Goal: Information Seeking & Learning: Check status

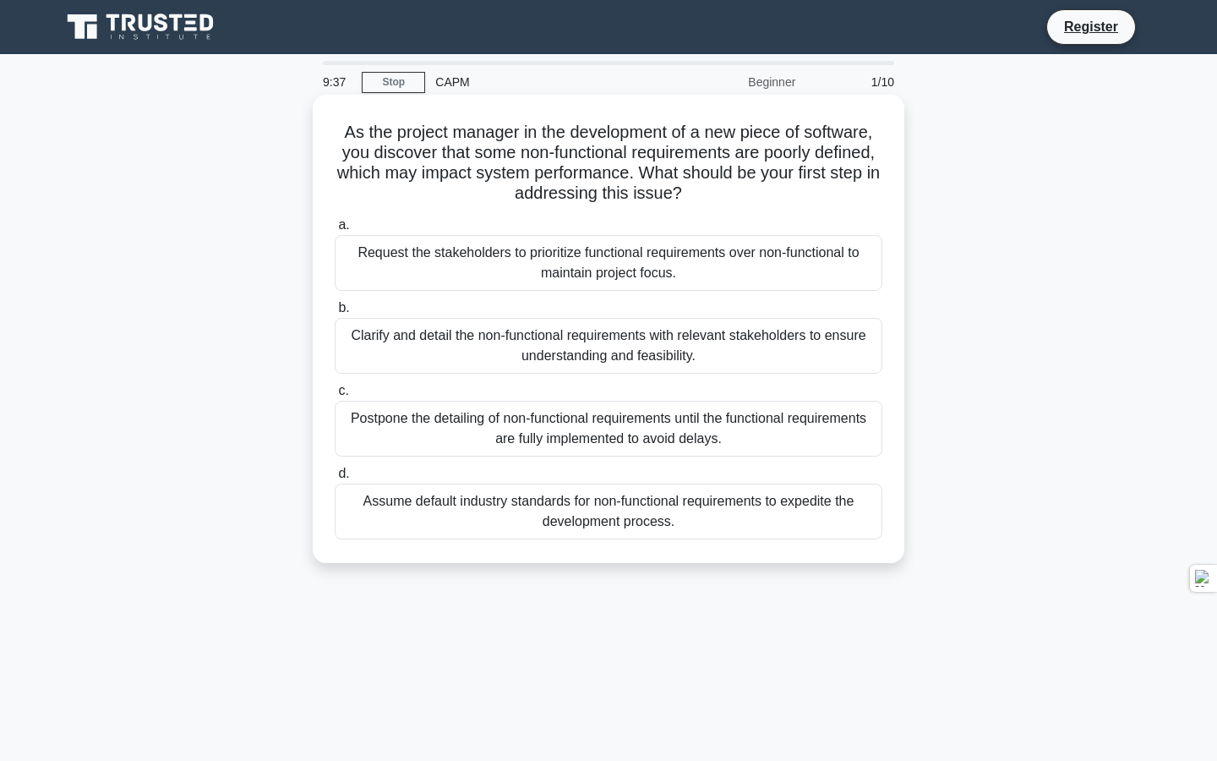
click at [749, 338] on div "Clarify and detail the non-functional requirements with relevant stakeholders t…" at bounding box center [609, 346] width 548 height 56
click at [335, 314] on input "b. Clarify and detail the non-functional requirements with relevant stakeholder…" at bounding box center [335, 308] width 0 height 11
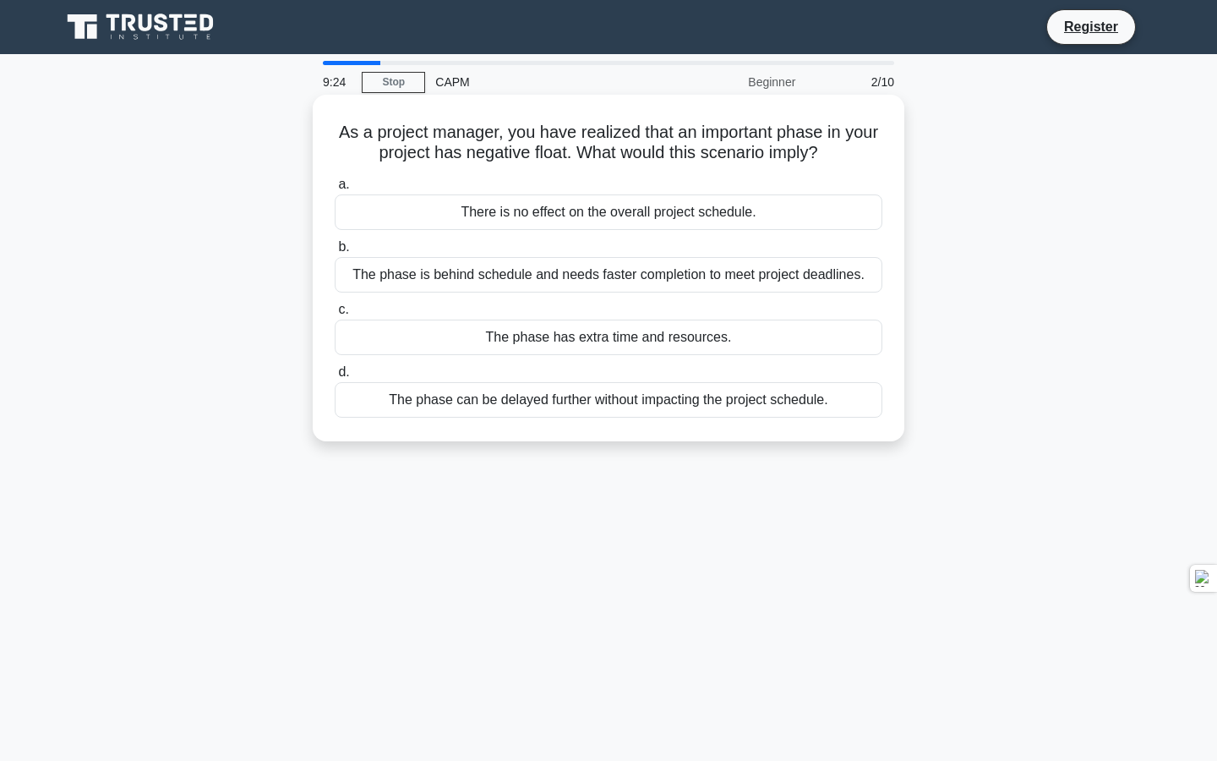
click at [791, 274] on div "The phase is behind schedule and needs faster completion to meet project deadli…" at bounding box center [609, 274] width 548 height 35
click at [335, 253] on input "b. The phase is behind schedule and needs faster completion to meet project dea…" at bounding box center [335, 247] width 0 height 11
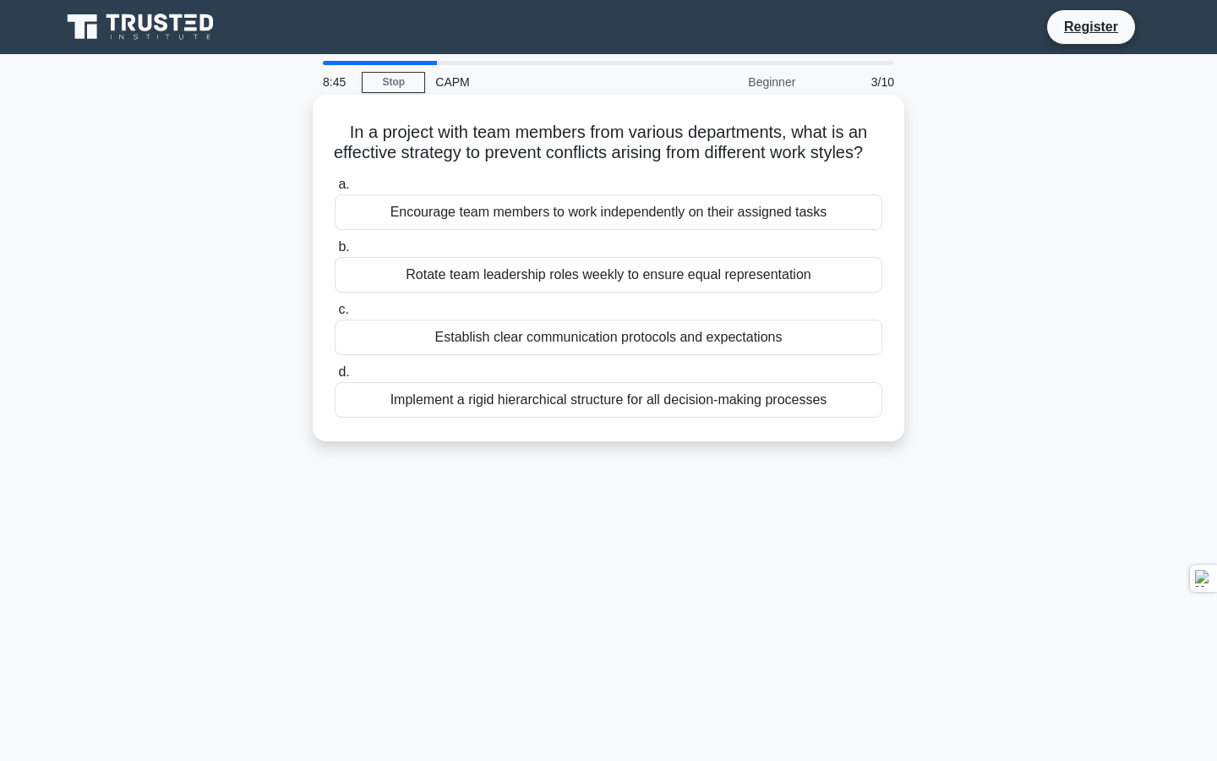
click at [829, 230] on div "Encourage team members to work independently on their assigned tasks" at bounding box center [609, 211] width 548 height 35
click at [335, 190] on input "a. Encourage team members to work independently on their assigned tasks" at bounding box center [335, 184] width 0 height 11
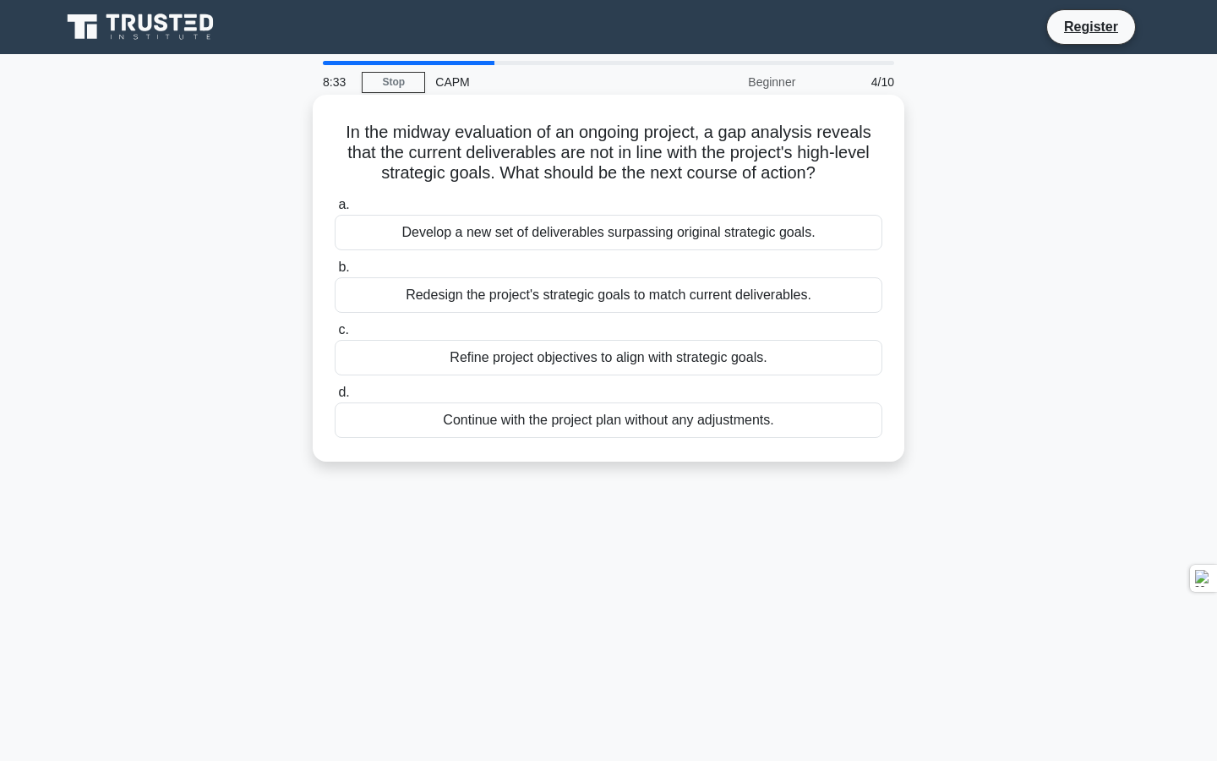
click at [794, 354] on div "Refine project objectives to align with strategic goals." at bounding box center [609, 357] width 548 height 35
click at [335, 336] on input "c. Refine project objectives to align with strategic goals." at bounding box center [335, 330] width 0 height 11
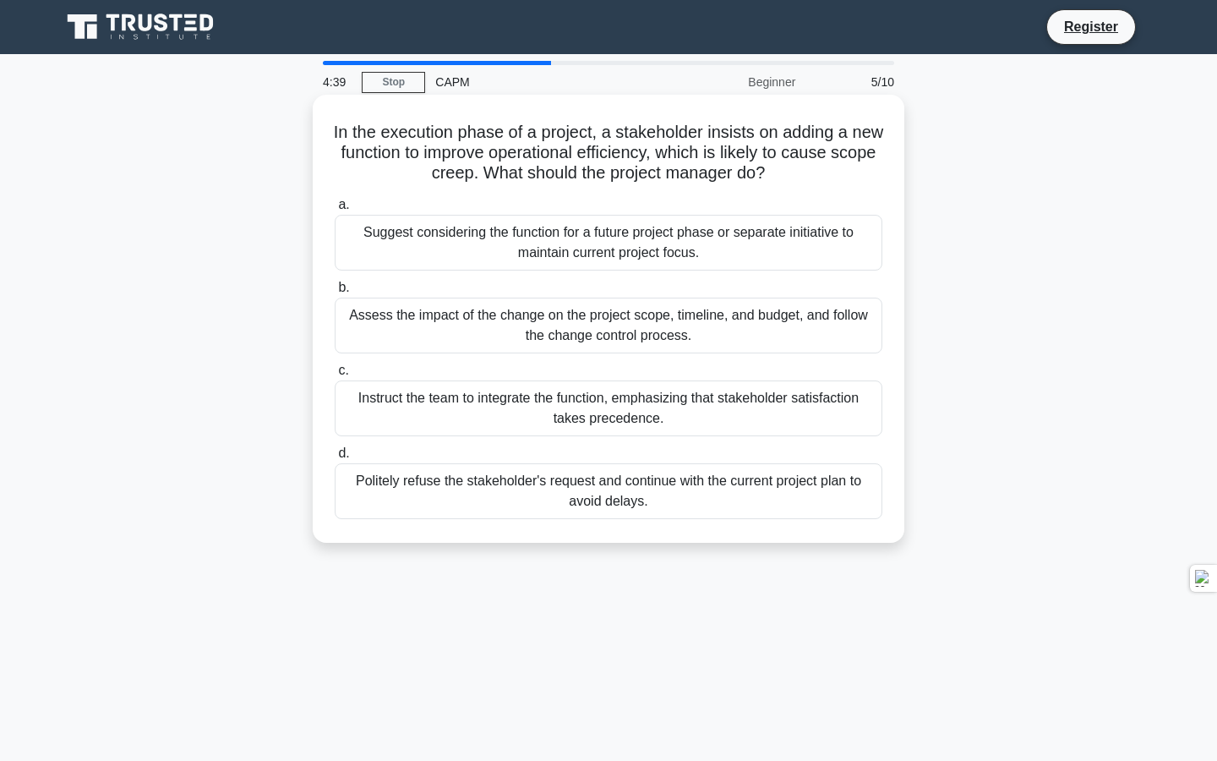
click at [590, 495] on div "Politely refuse the stakeholder's request and continue with the current project…" at bounding box center [609, 491] width 548 height 56
click at [335, 459] on input "d. Politely refuse the stakeholder's request and continue with the current proj…" at bounding box center [335, 453] width 0 height 11
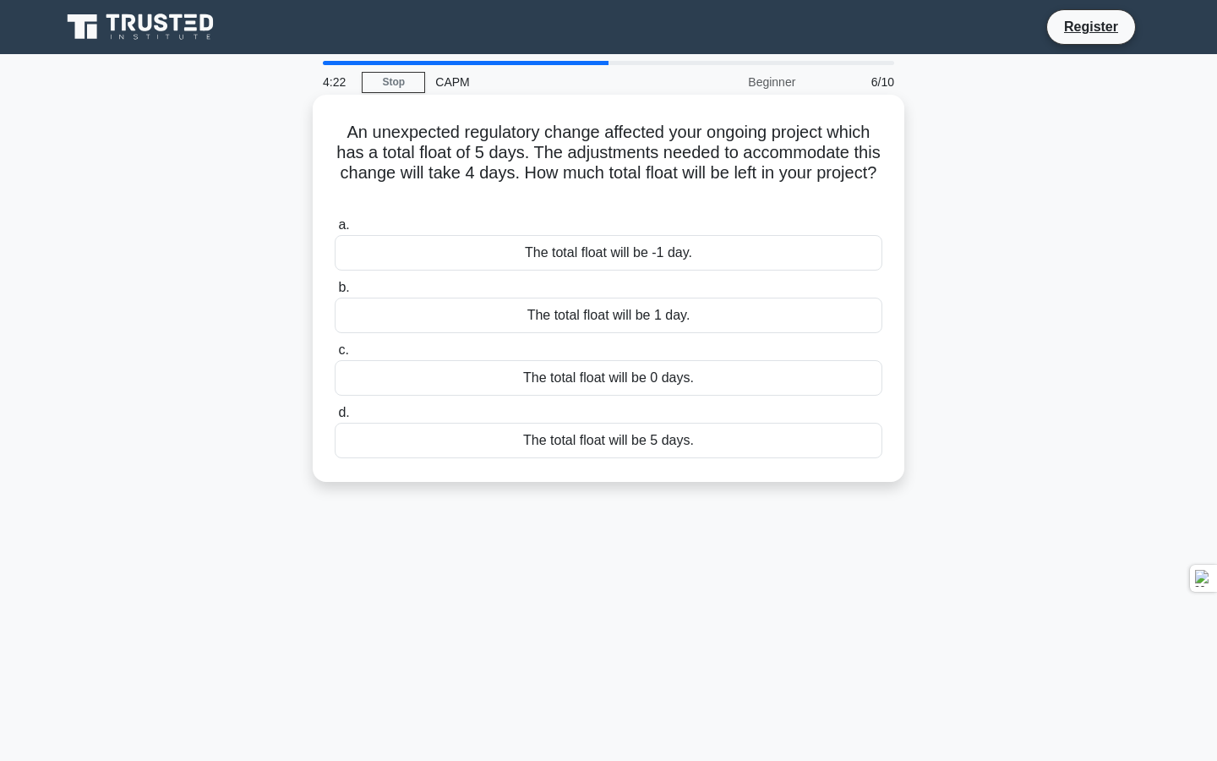
click at [748, 253] on div "The total float will be -1 day." at bounding box center [609, 252] width 548 height 35
click at [335, 231] on input "a. The total float will be -1 day." at bounding box center [335, 225] width 0 height 11
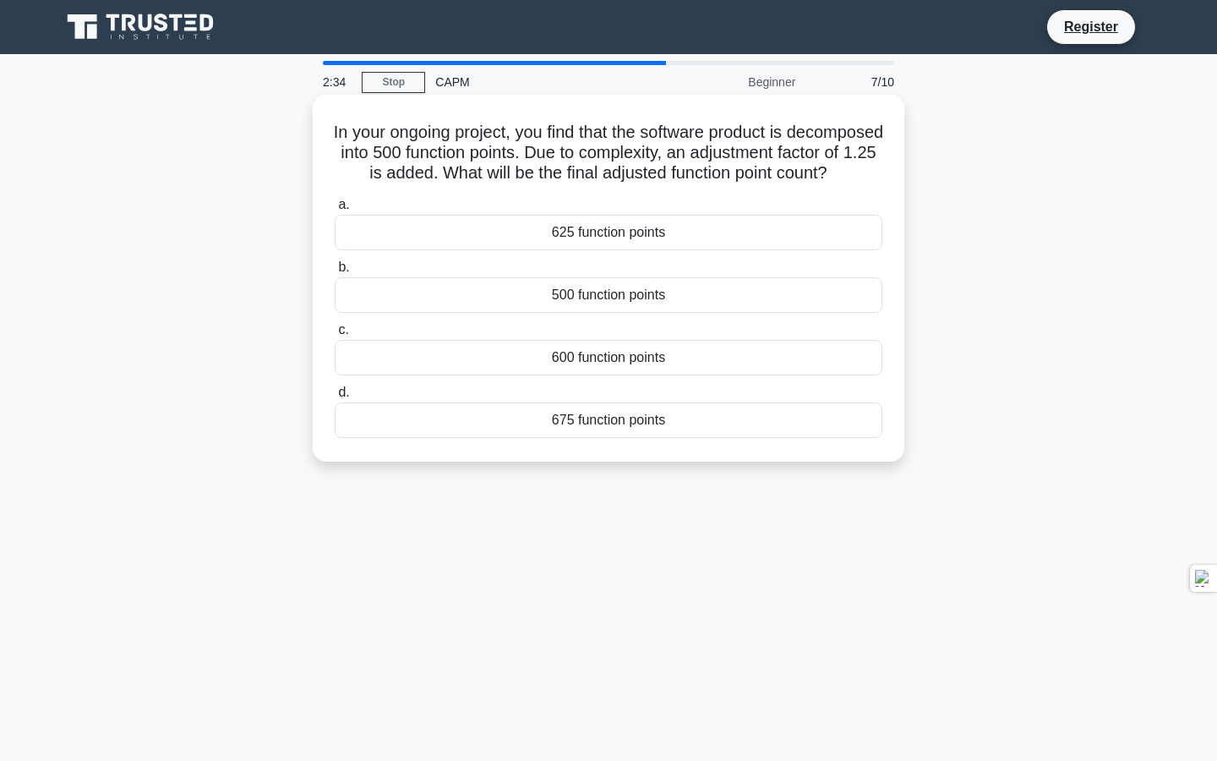
click at [684, 438] on div "675 function points" at bounding box center [609, 419] width 548 height 35
click at [335, 398] on input "d. 675 function points" at bounding box center [335, 392] width 0 height 11
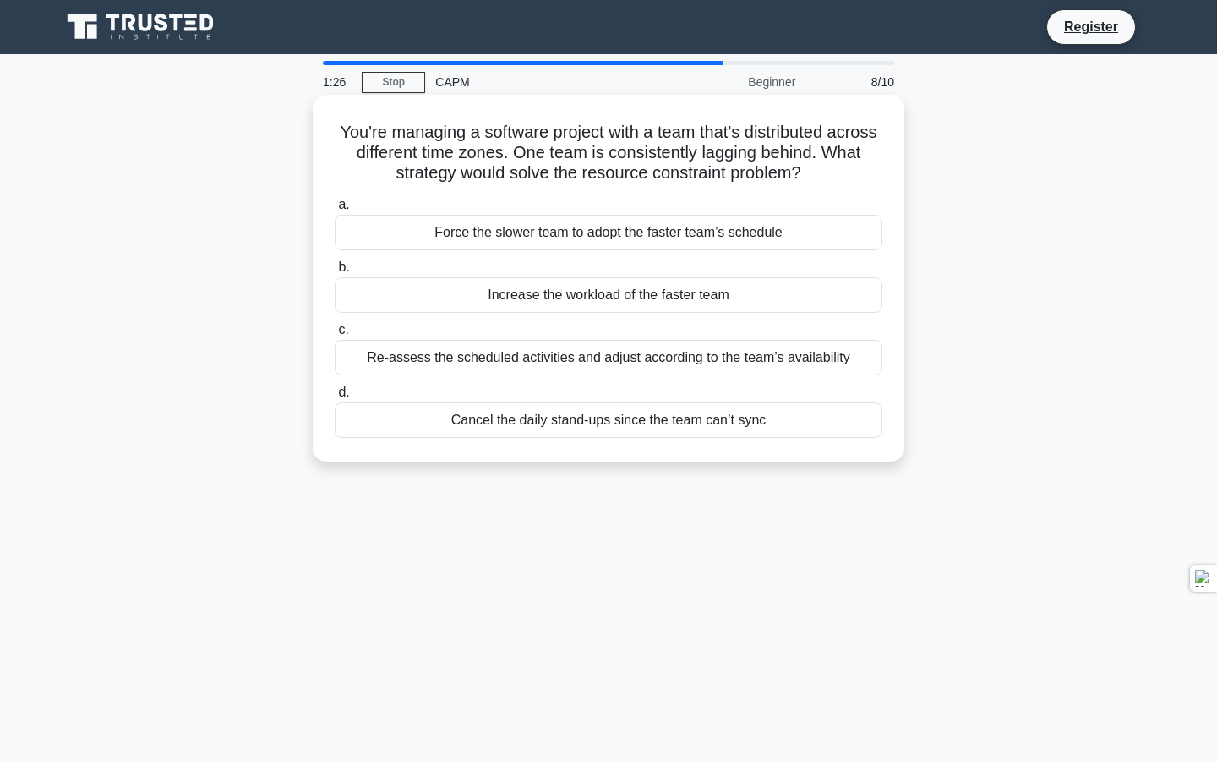
click at [716, 361] on div "Re-assess the scheduled activities and adjust according to the team’s availabil…" at bounding box center [609, 357] width 548 height 35
click at [335, 336] on input "c. Re-assess the scheduled activities and adjust according to the team’s availa…" at bounding box center [335, 330] width 0 height 11
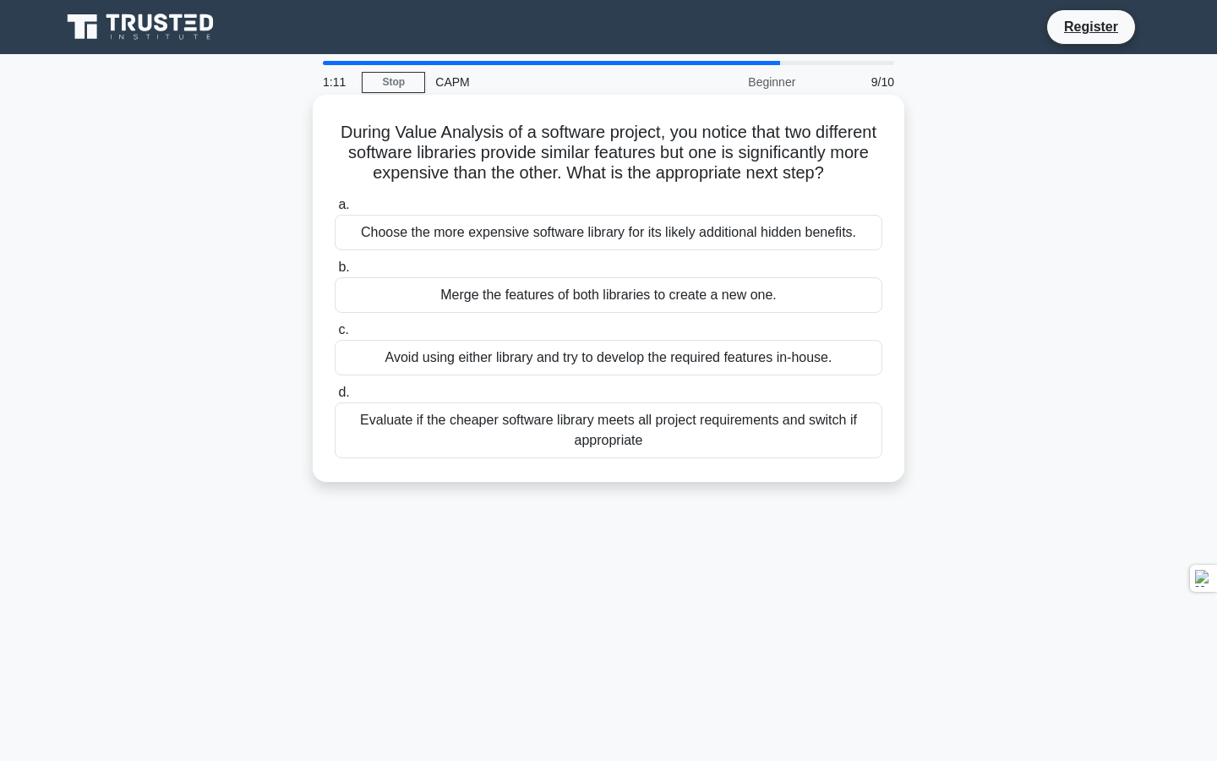
click at [637, 432] on div "Evaluate if the cheaper software library meets all project requirements and swi…" at bounding box center [609, 430] width 548 height 56
click at [335, 398] on input "d. Evaluate if the cheaper software library meets all project requirements and …" at bounding box center [335, 392] width 0 height 11
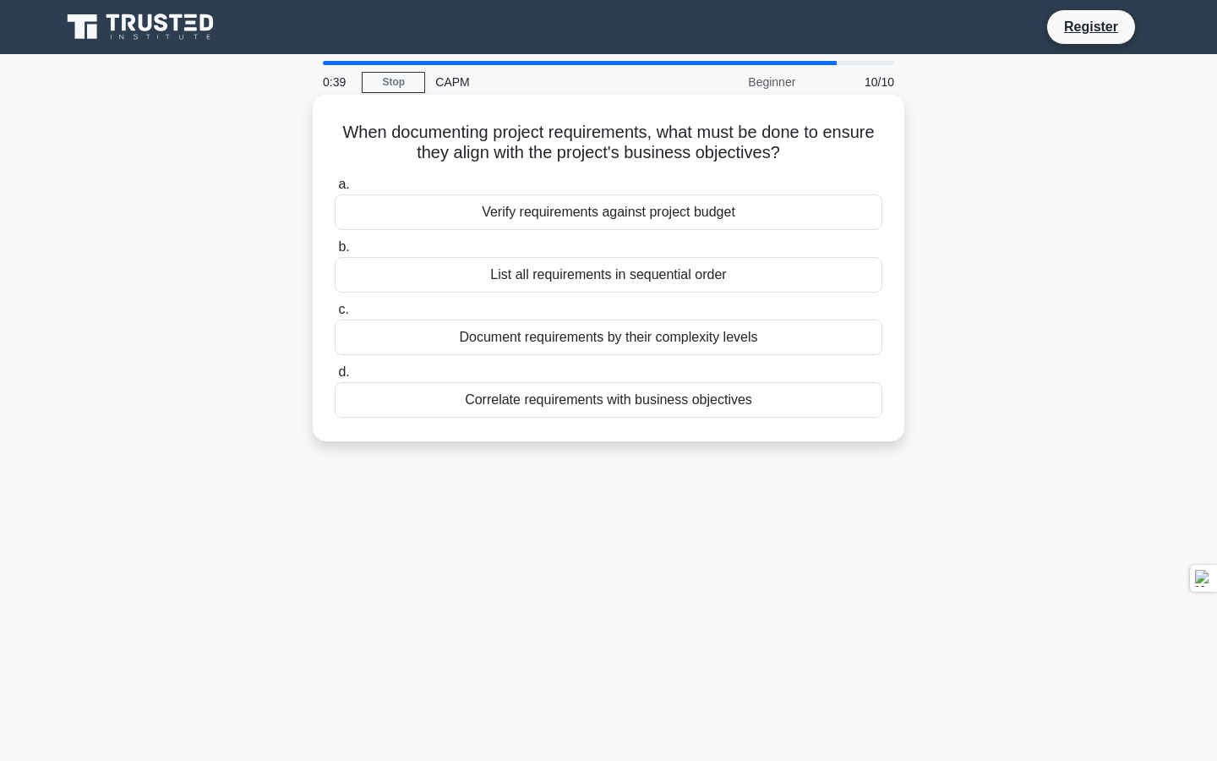
click at [730, 401] on div "Correlate requirements with business objectives" at bounding box center [609, 399] width 548 height 35
click at [335, 378] on input "d. Correlate requirements with business objectives" at bounding box center [335, 372] width 0 height 11
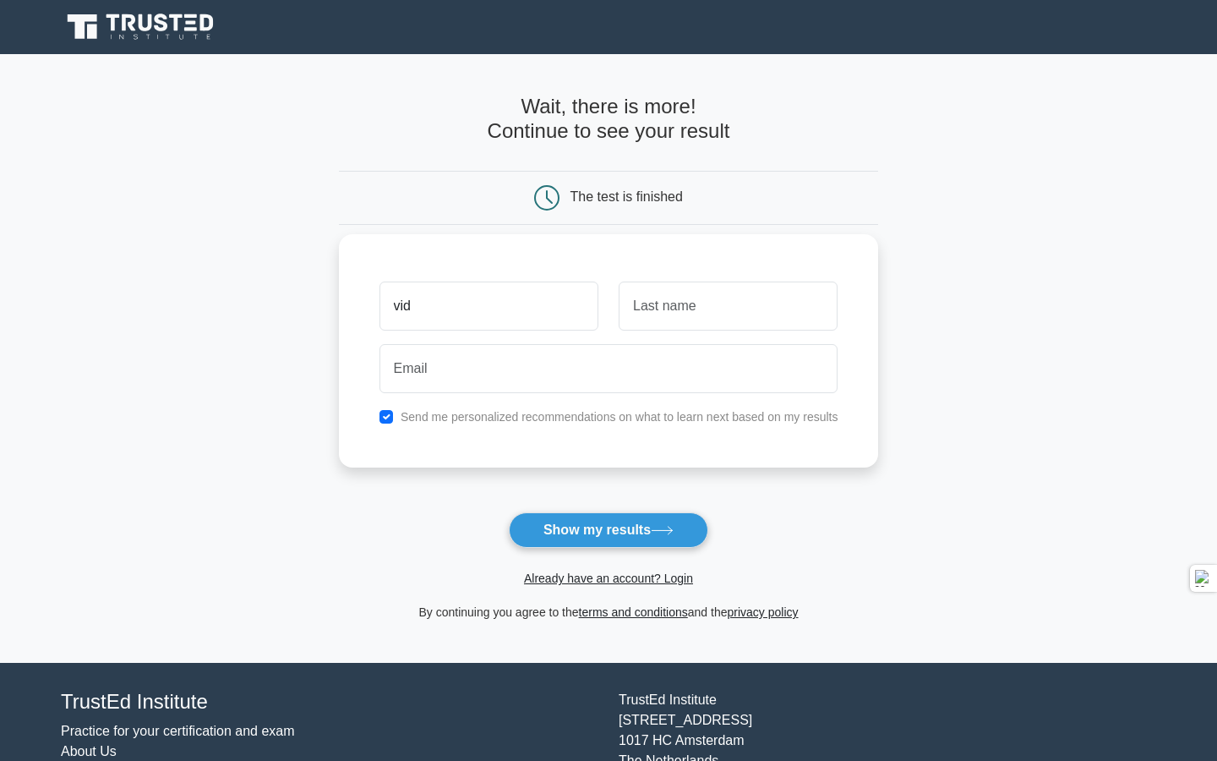
type input "[PERSON_NAME]"
click at [663, 325] on input "text" at bounding box center [728, 305] width 219 height 49
type input "hura"
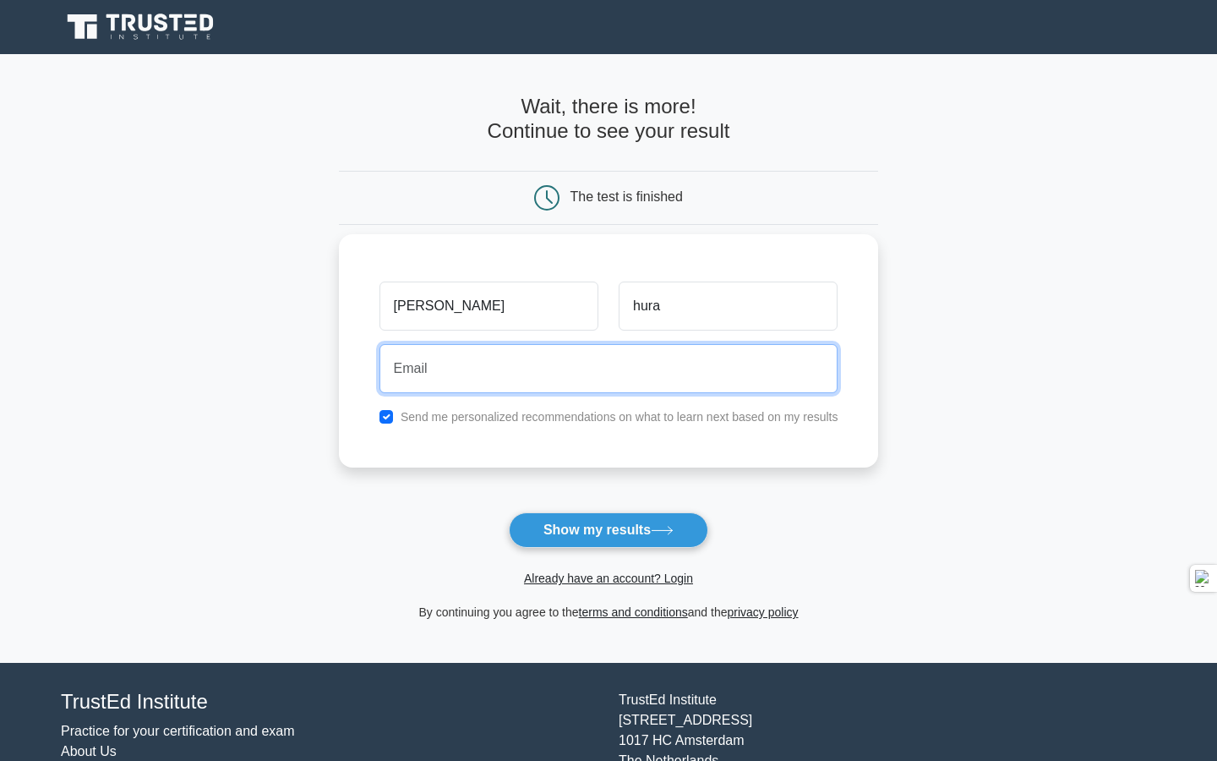
click at [488, 368] on input "email" at bounding box center [608, 368] width 459 height 49
type input "[EMAIL_ADDRESS][DOMAIN_NAME]"
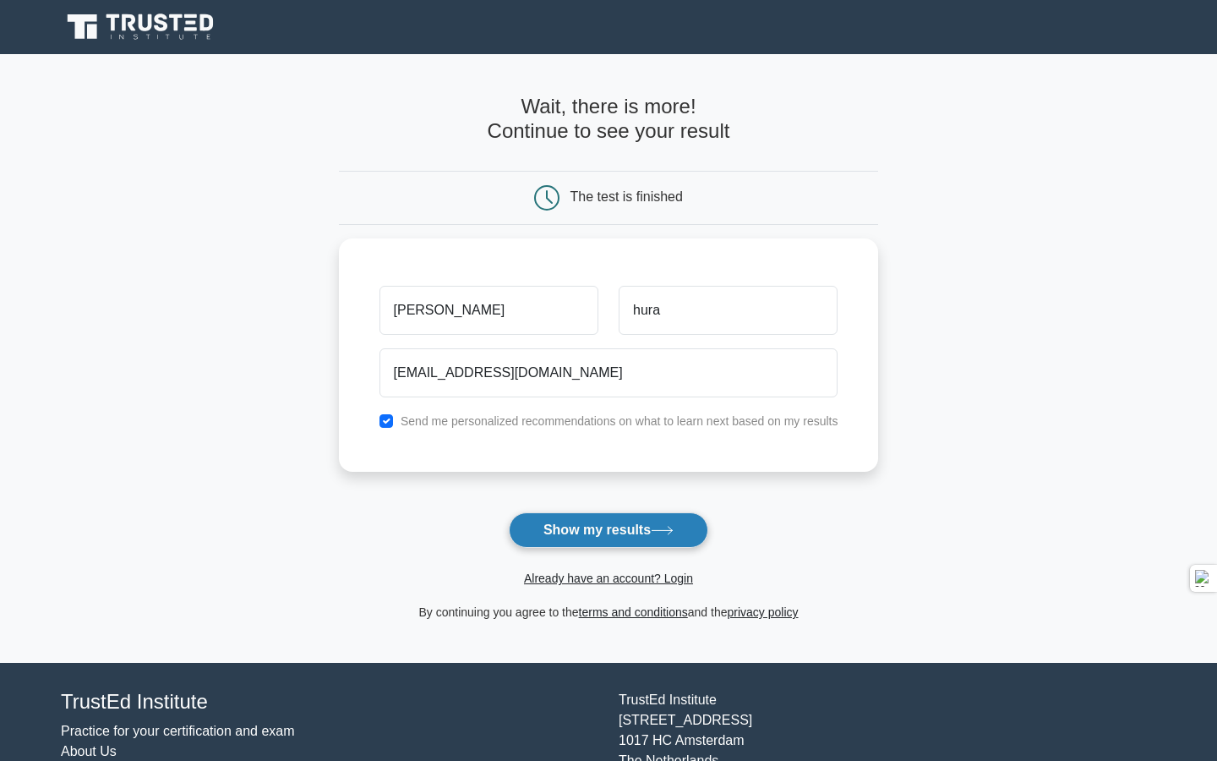
click at [595, 529] on button "Show my results" at bounding box center [608, 529] width 199 height 35
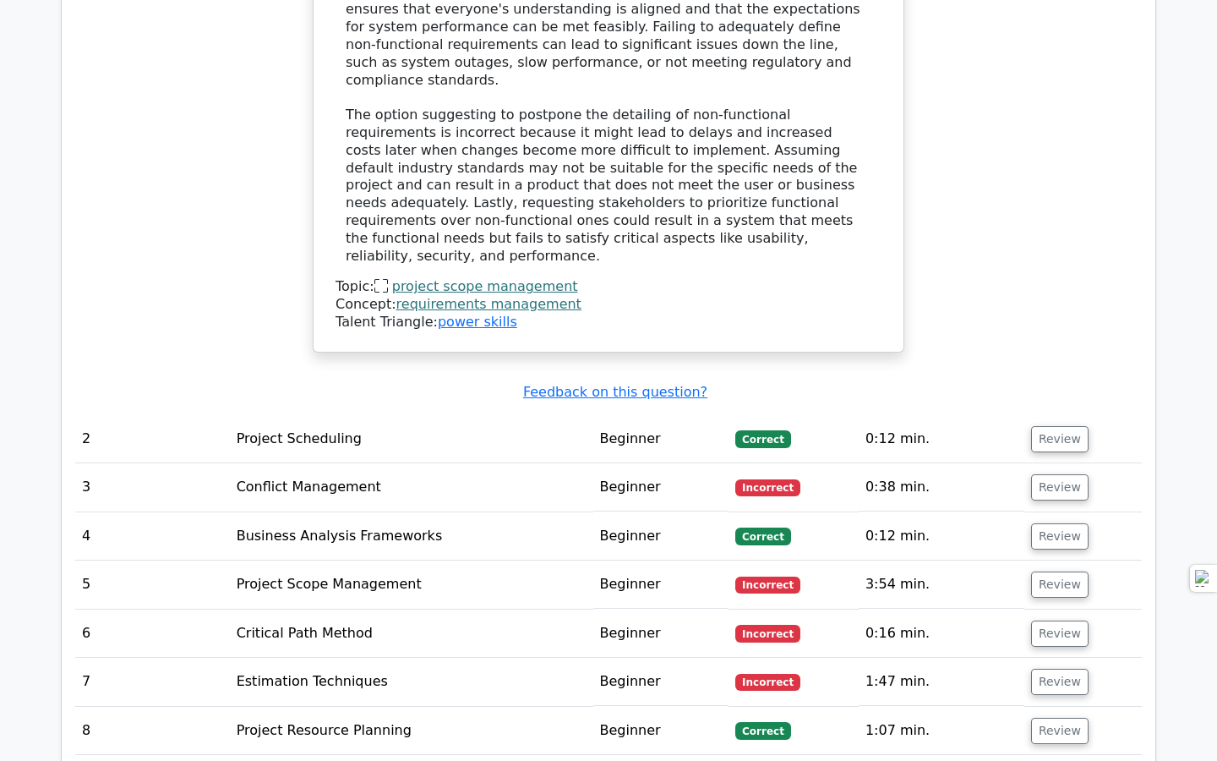
scroll to position [2151, 0]
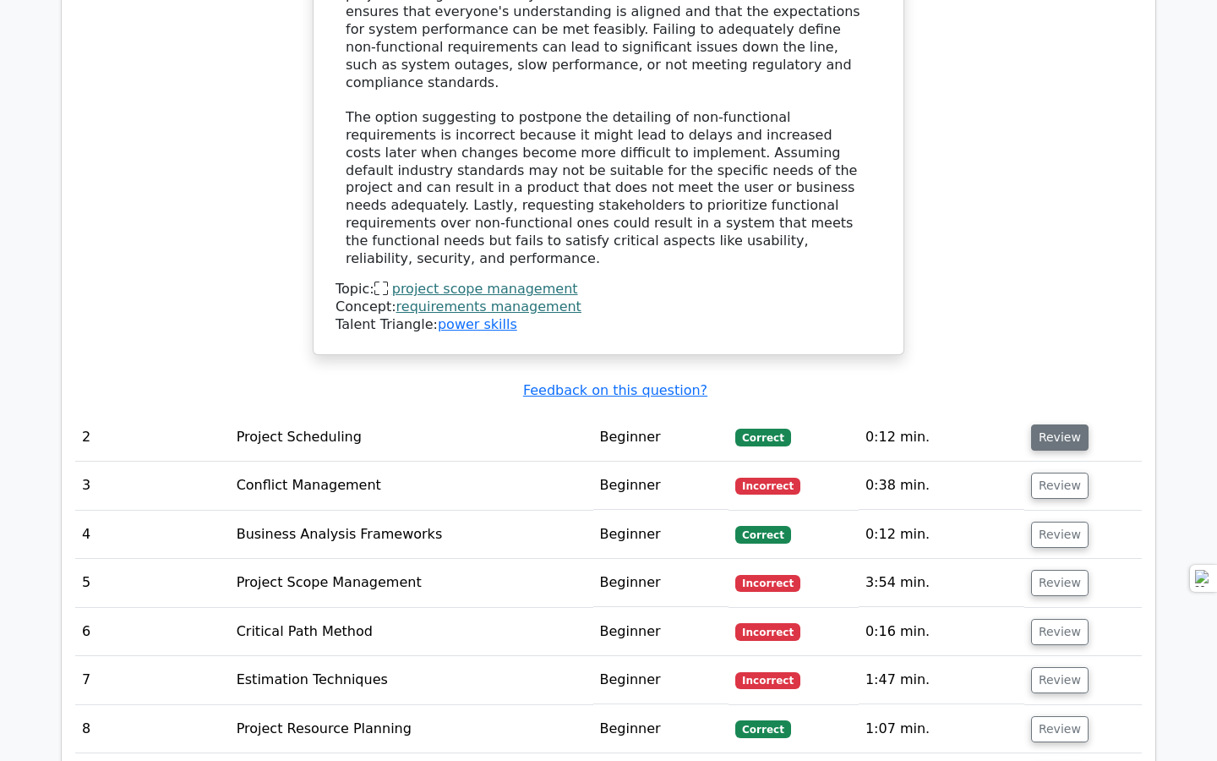
click at [1061, 424] on button "Review" at bounding box center [1059, 437] width 57 height 26
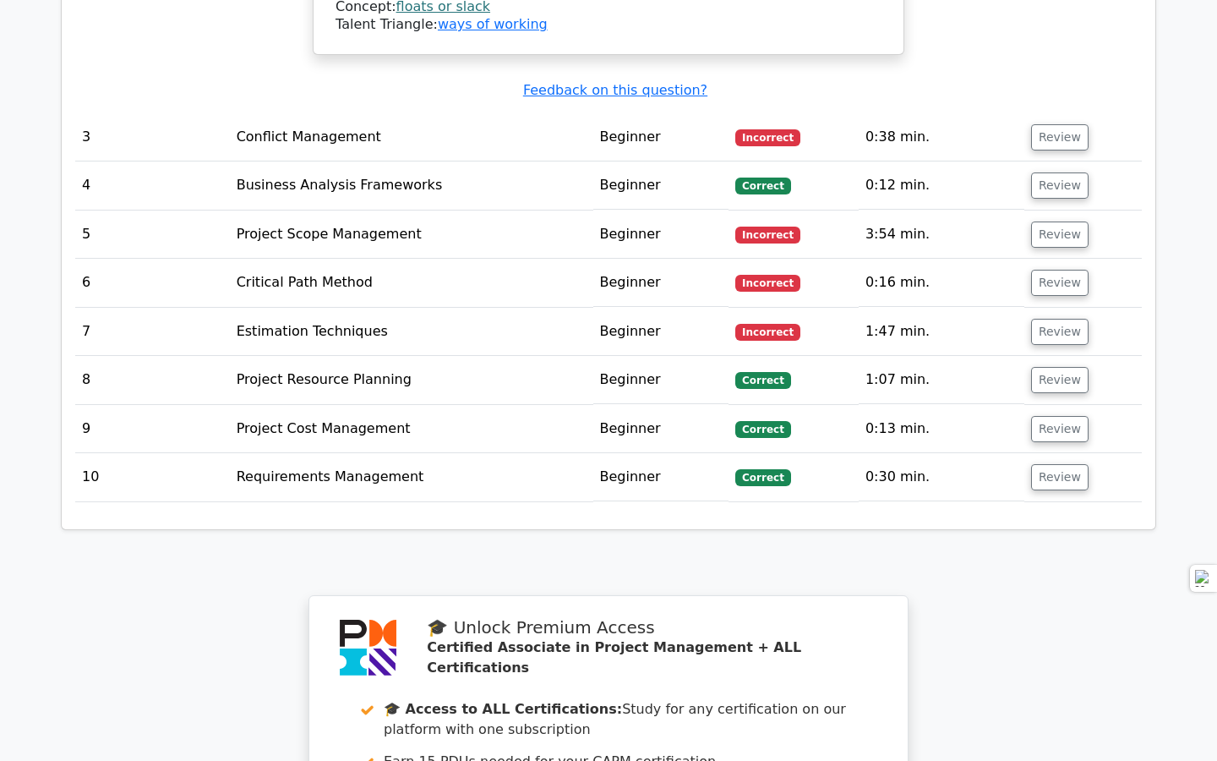
scroll to position [3151, 0]
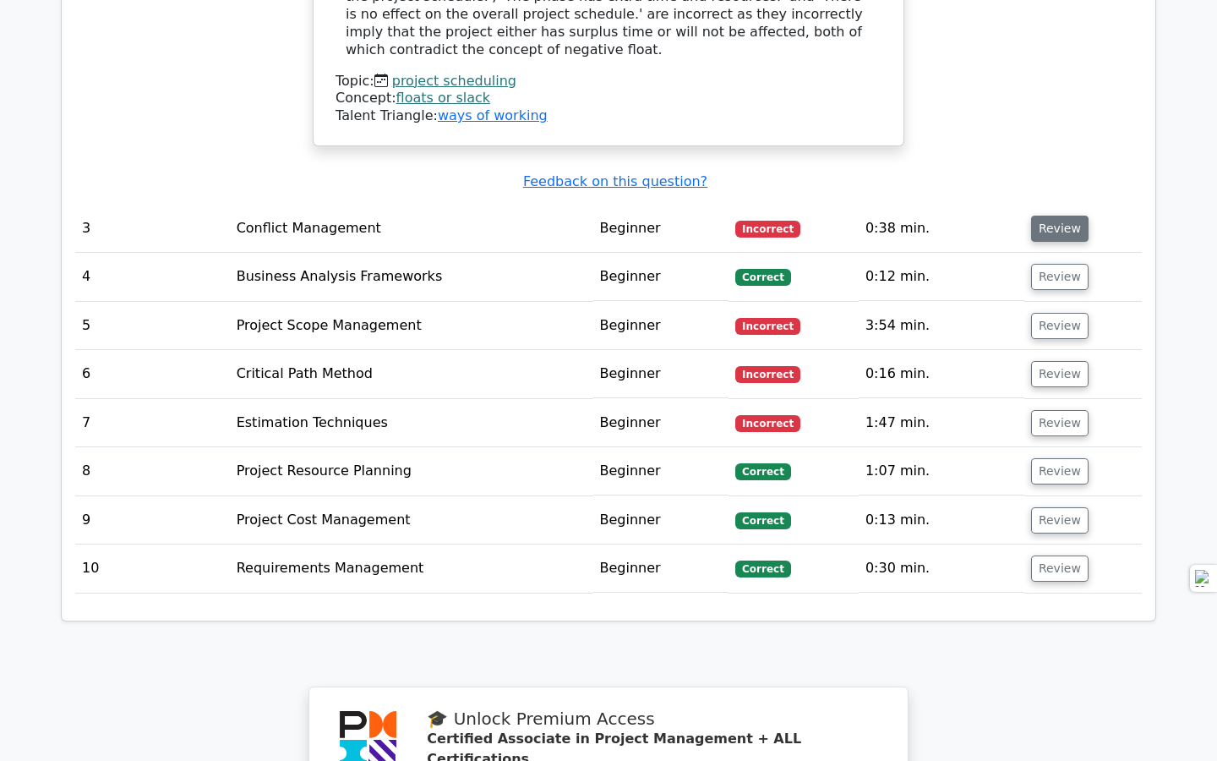
click at [1042, 216] on button "Review" at bounding box center [1059, 229] width 57 height 26
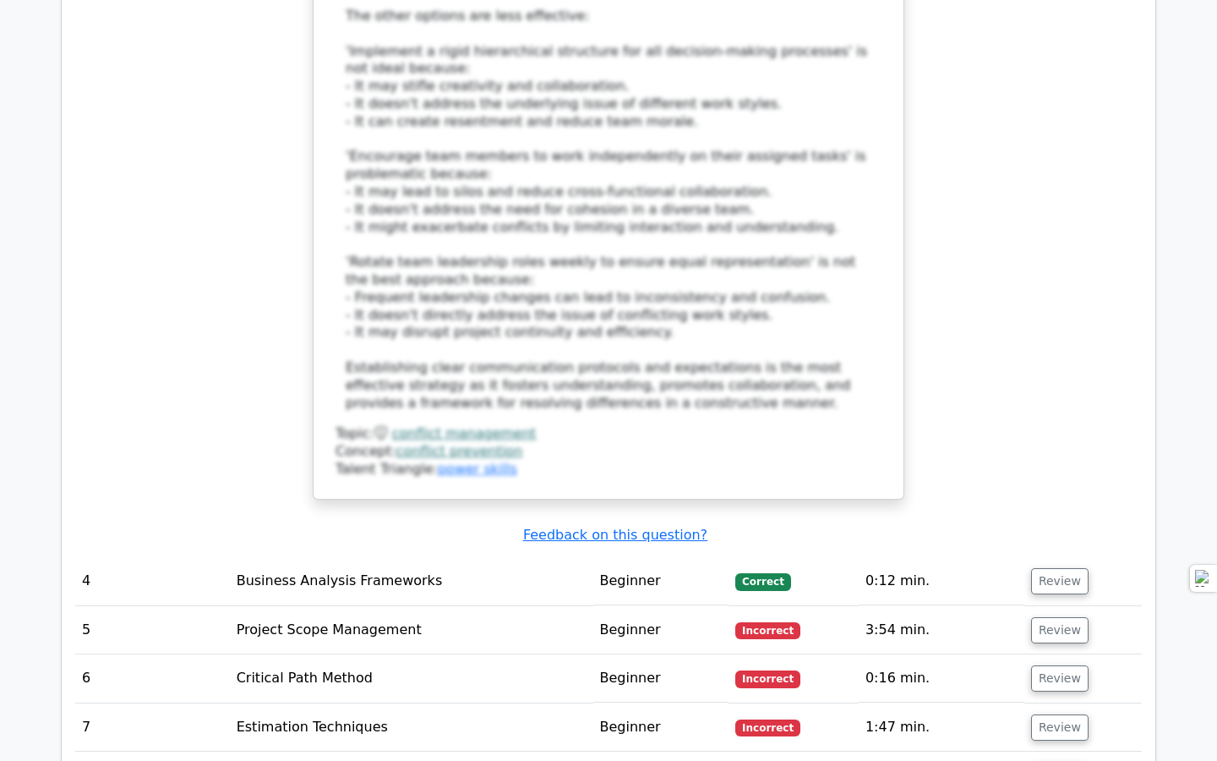
scroll to position [3983, 0]
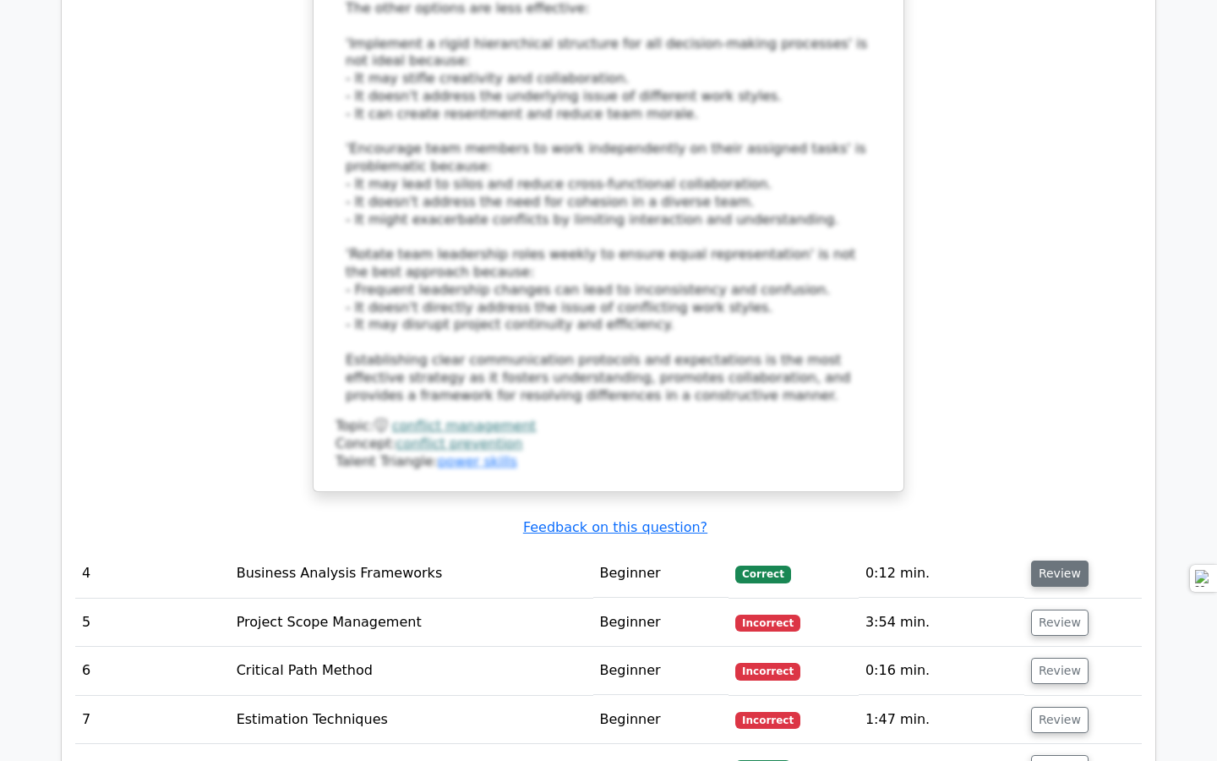
click at [1050, 560] on button "Review" at bounding box center [1059, 573] width 57 height 26
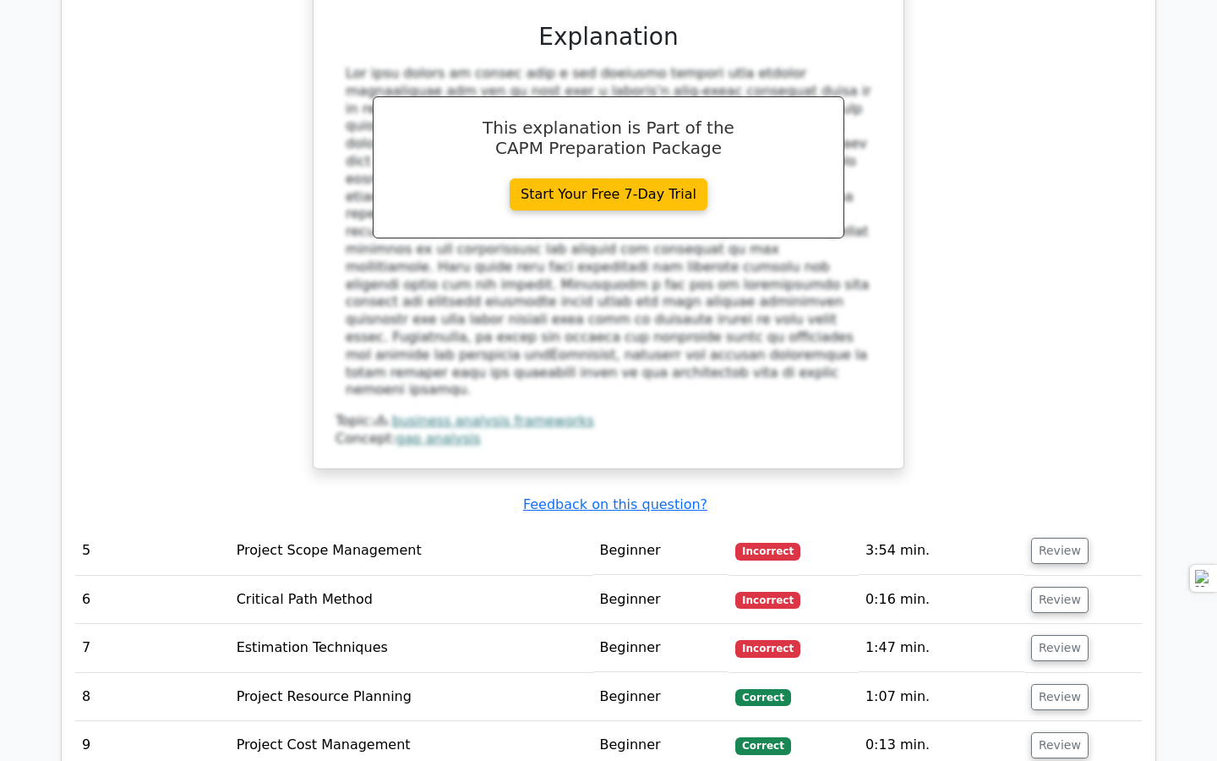
scroll to position [4935, 0]
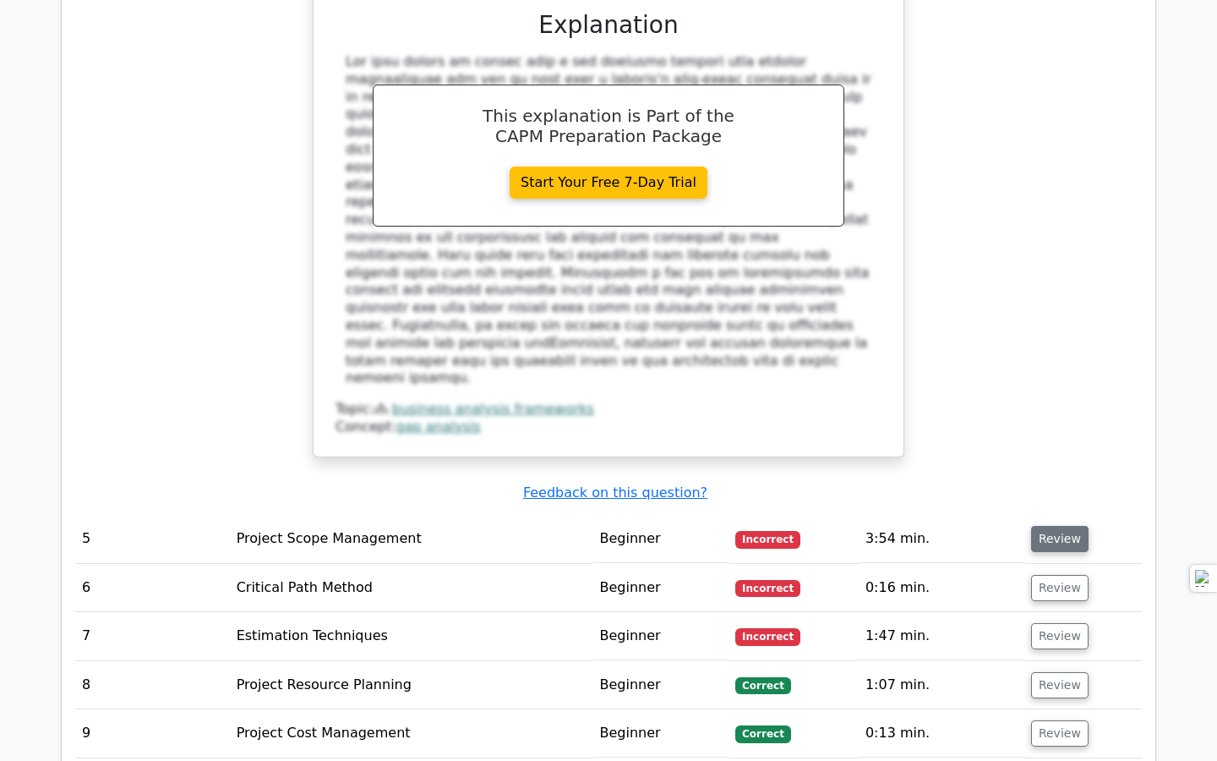
click at [1037, 526] on button "Review" at bounding box center [1059, 539] width 57 height 26
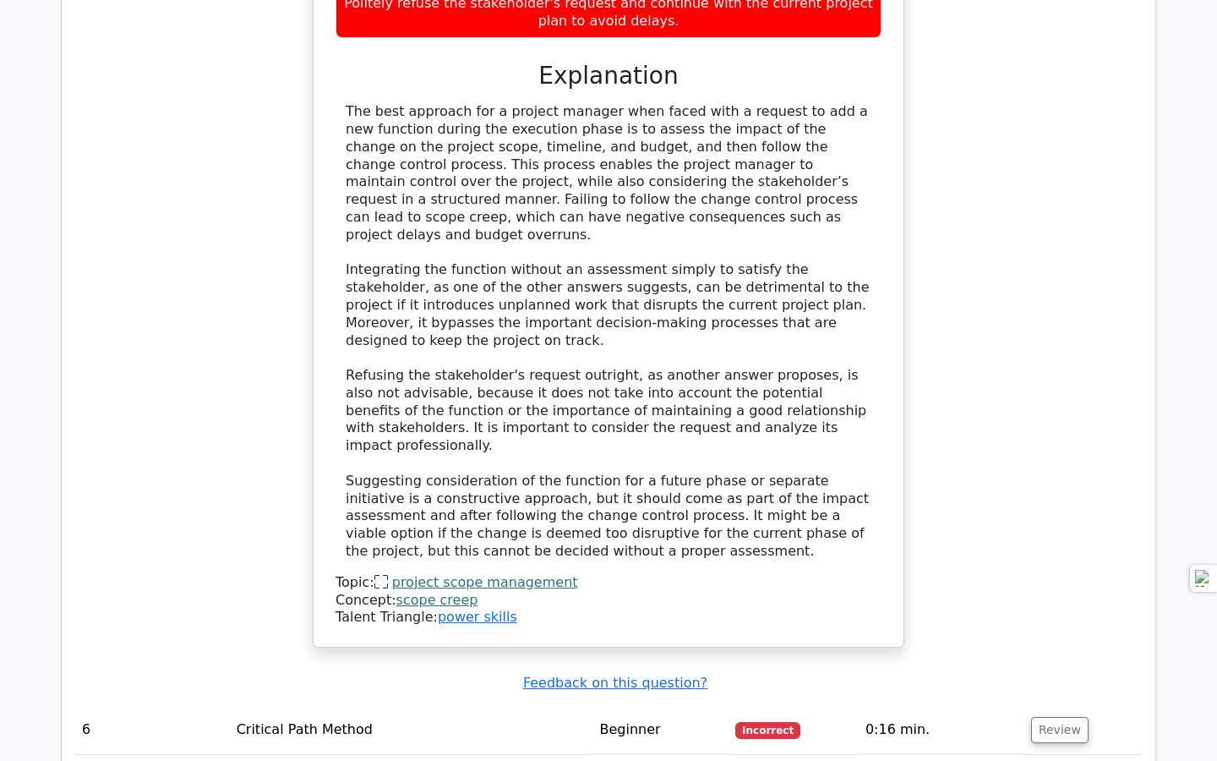
scroll to position [5905, 0]
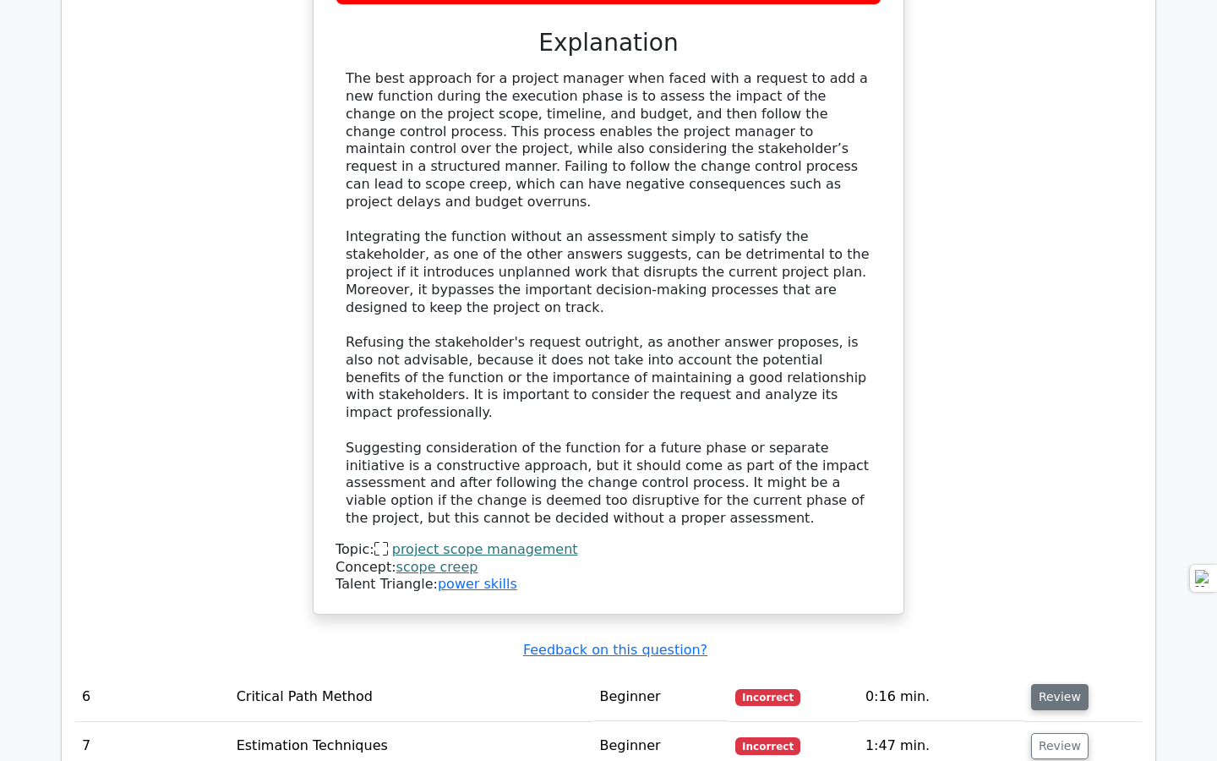
click at [1046, 684] on button "Review" at bounding box center [1059, 697] width 57 height 26
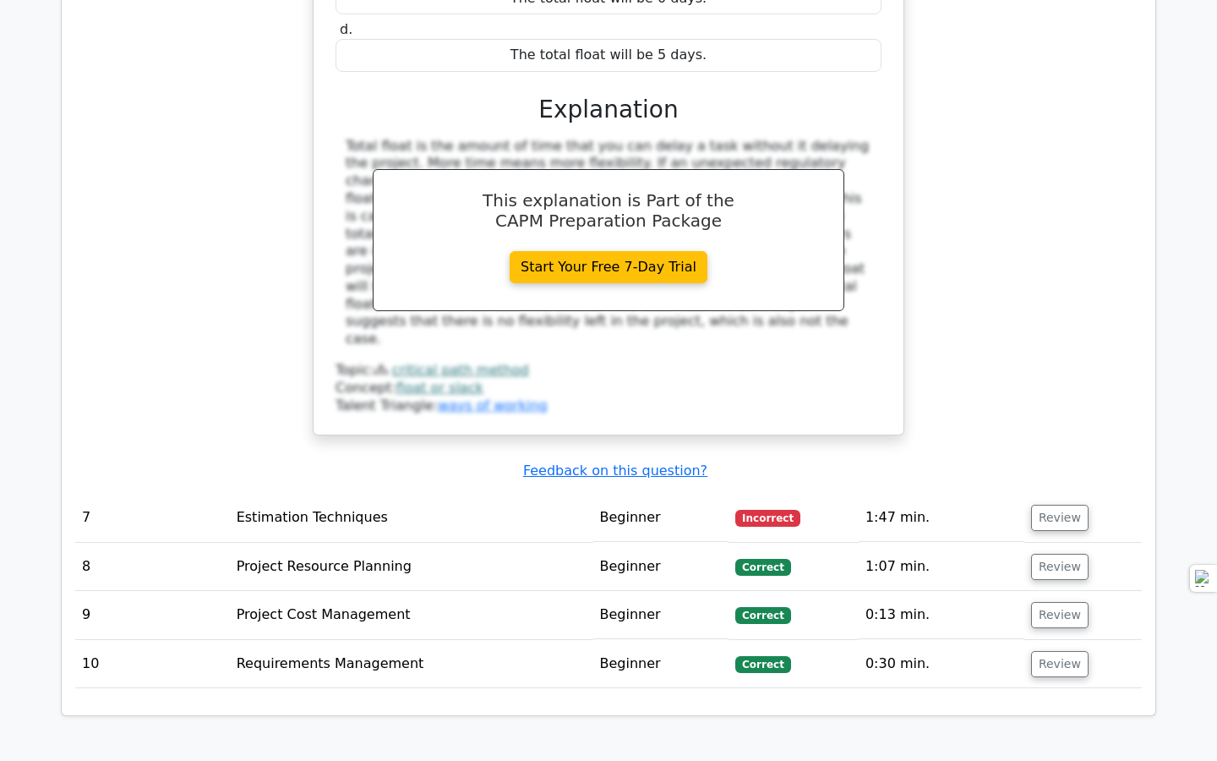
scroll to position [6899, 0]
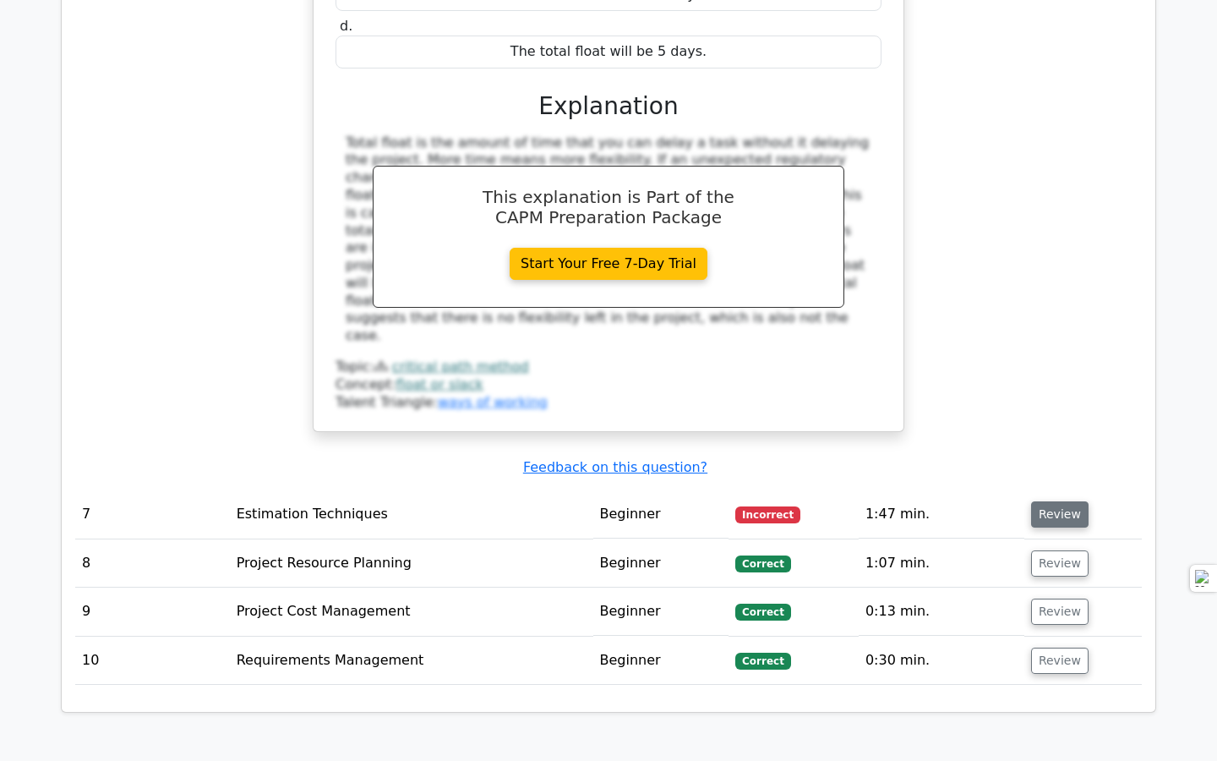
click at [1059, 501] on button "Review" at bounding box center [1059, 514] width 57 height 26
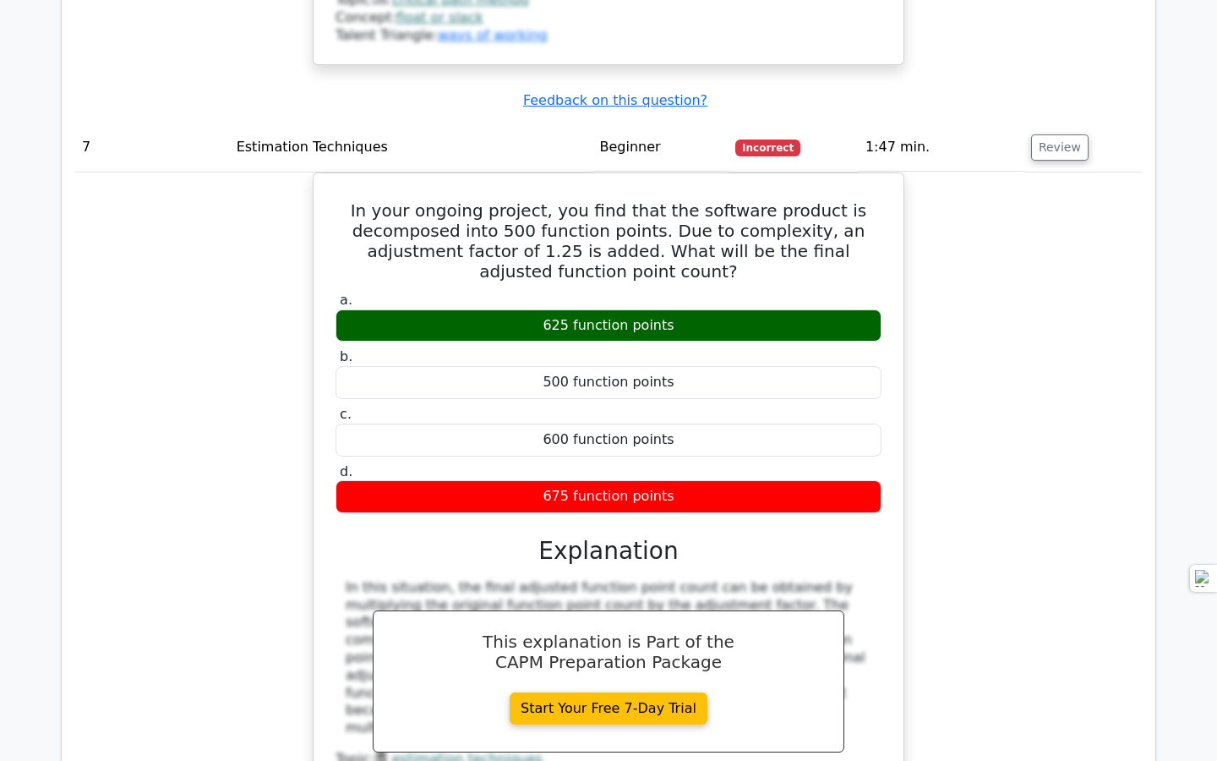
scroll to position [7269, 0]
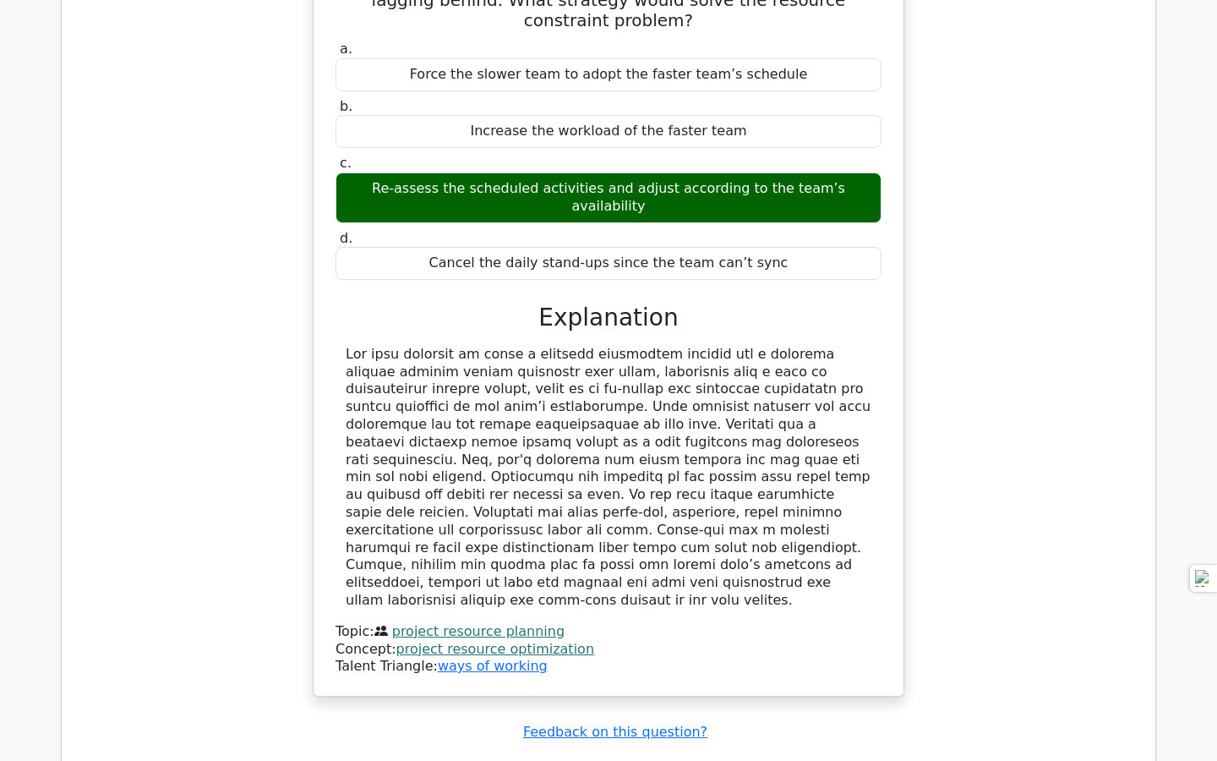
scroll to position [8369, 0]
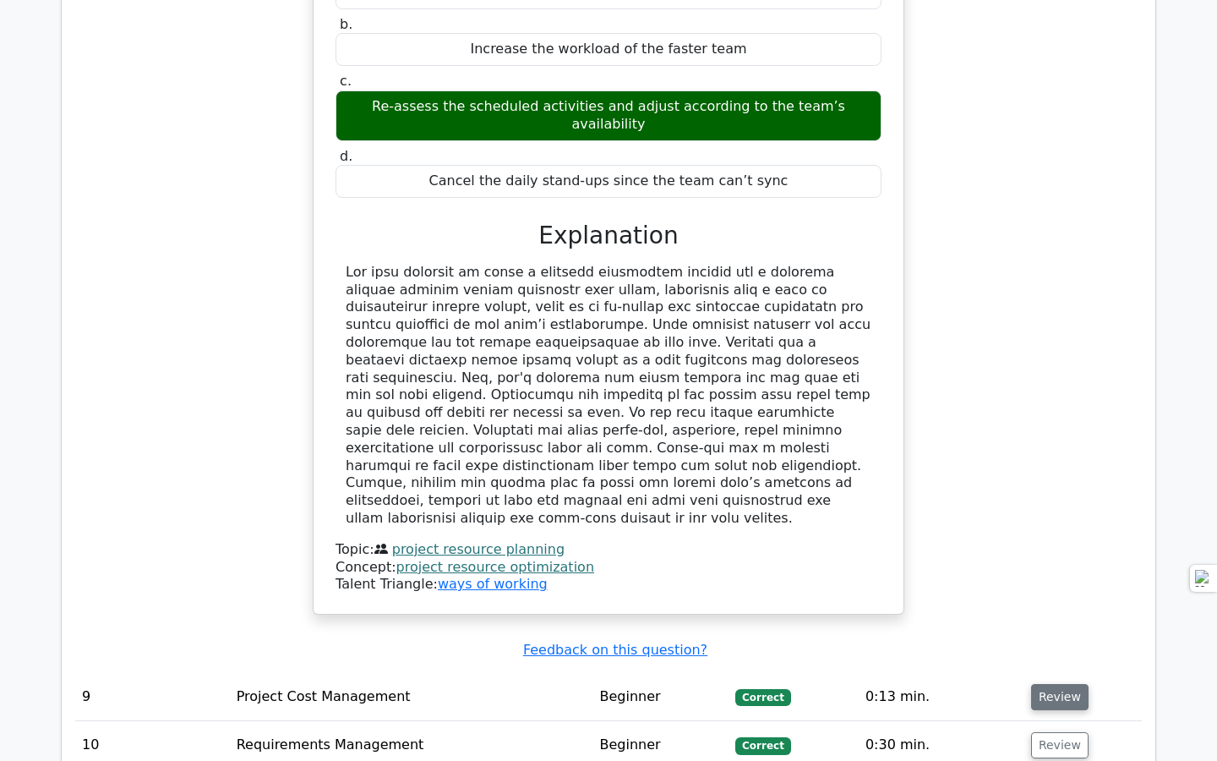
click at [1039, 684] on button "Review" at bounding box center [1059, 697] width 57 height 26
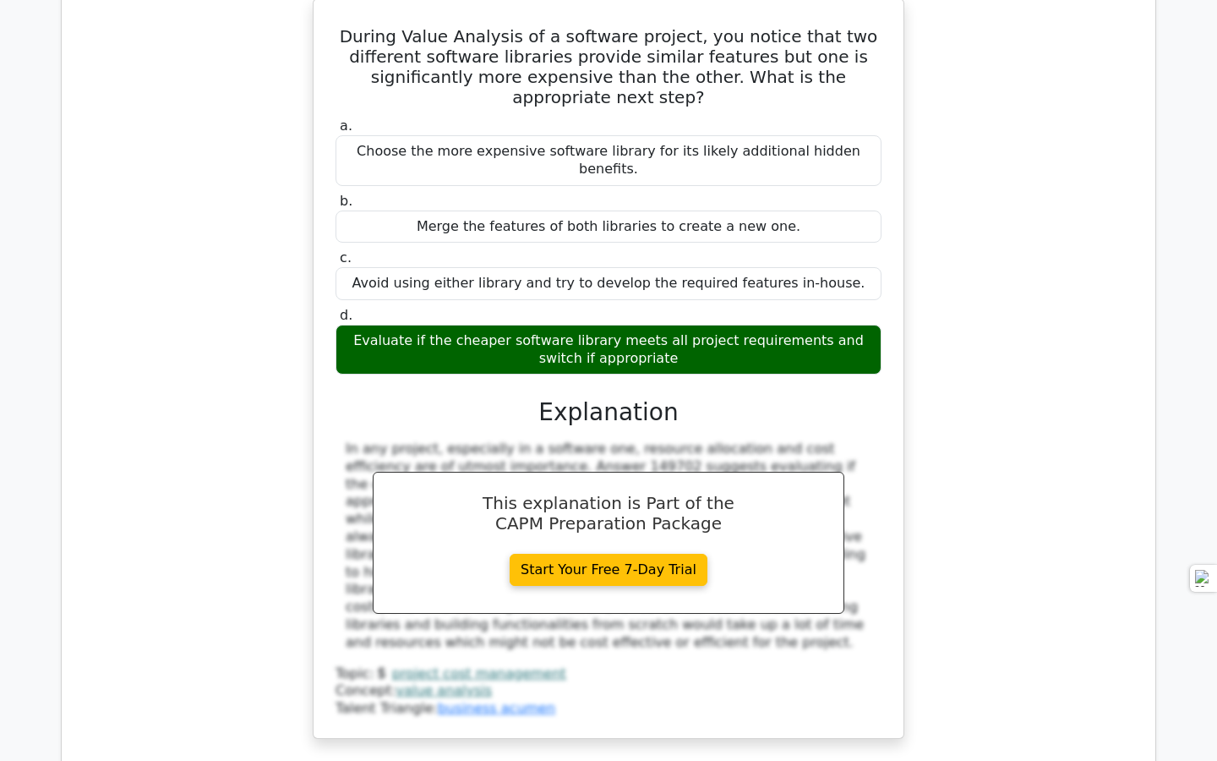
scroll to position [9107, 0]
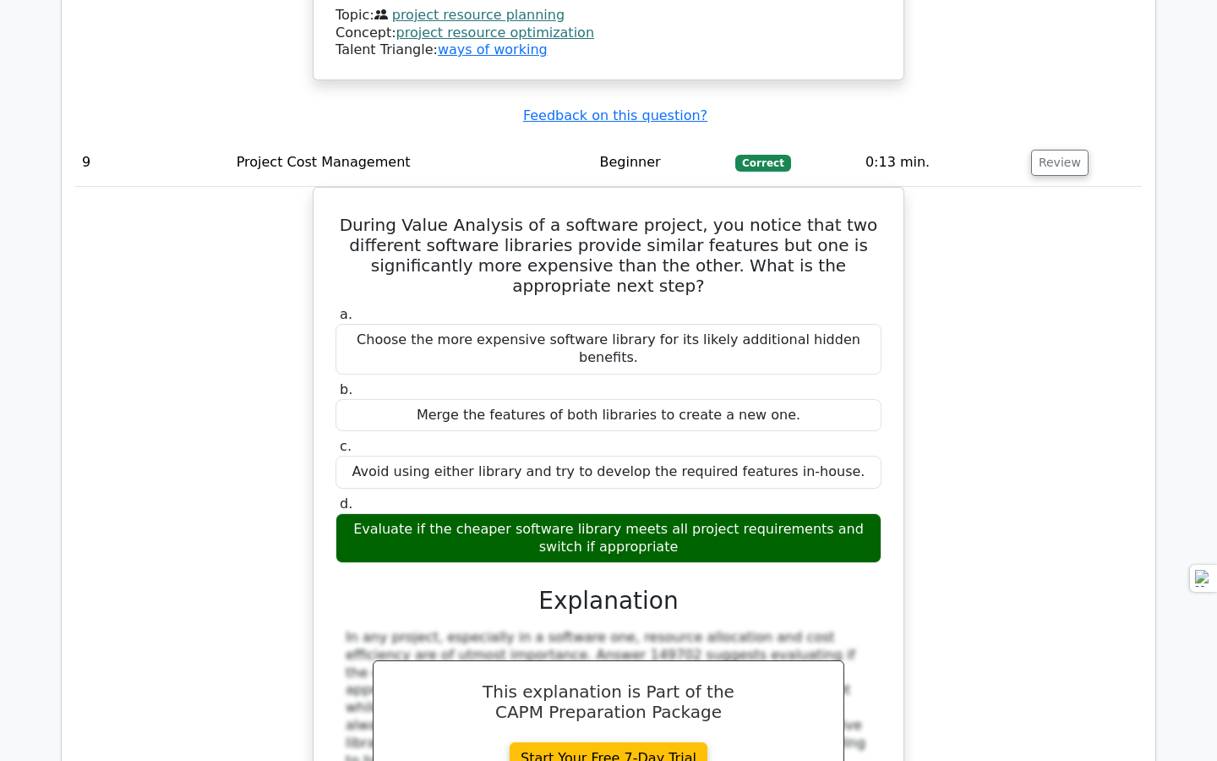
scroll to position [8929, 0]
